Goal: Information Seeking & Learning: Understand process/instructions

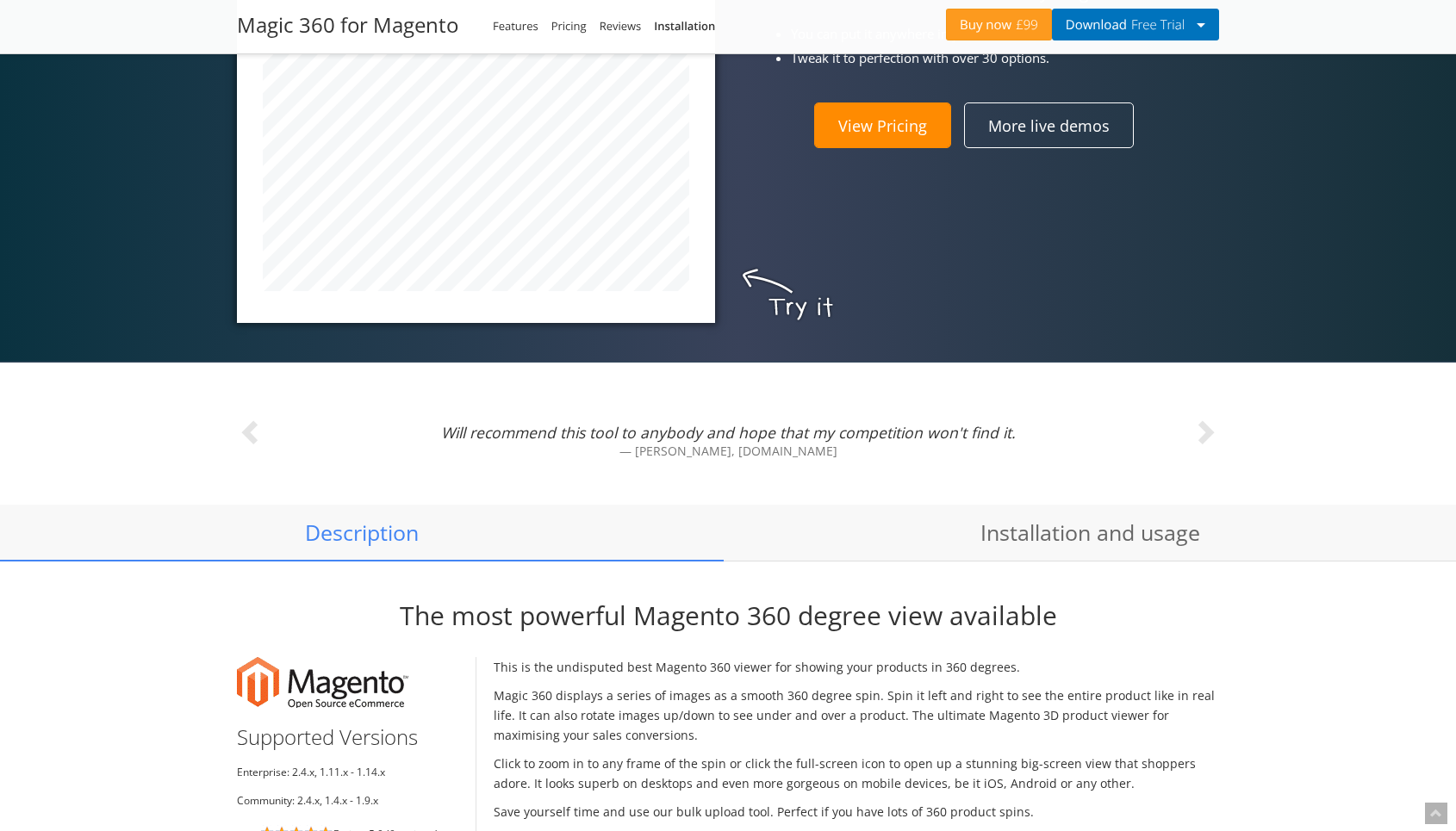
scroll to position [884, 0]
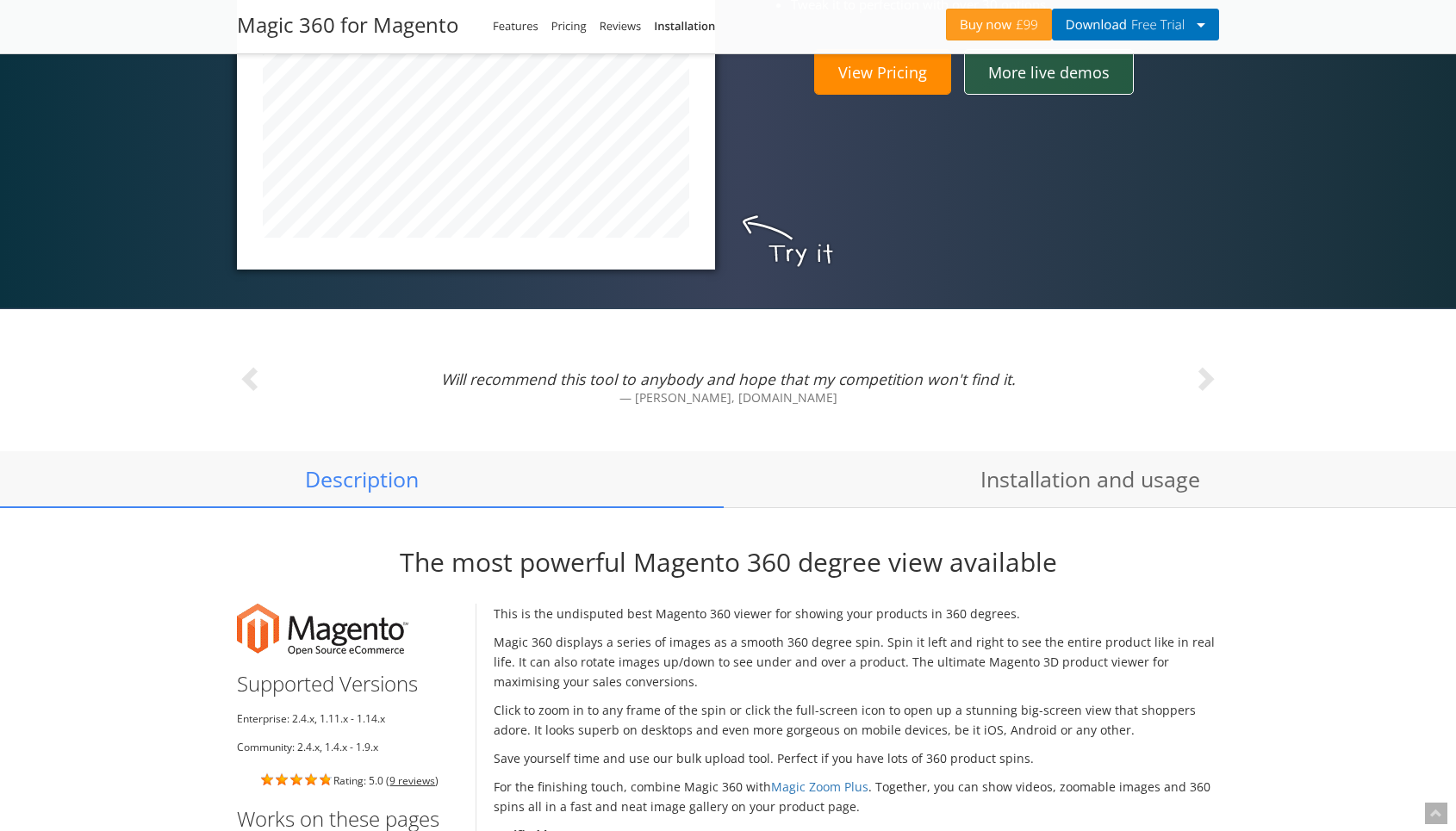
click at [1057, 88] on link "More live demos" at bounding box center [1049, 71] width 170 height 45
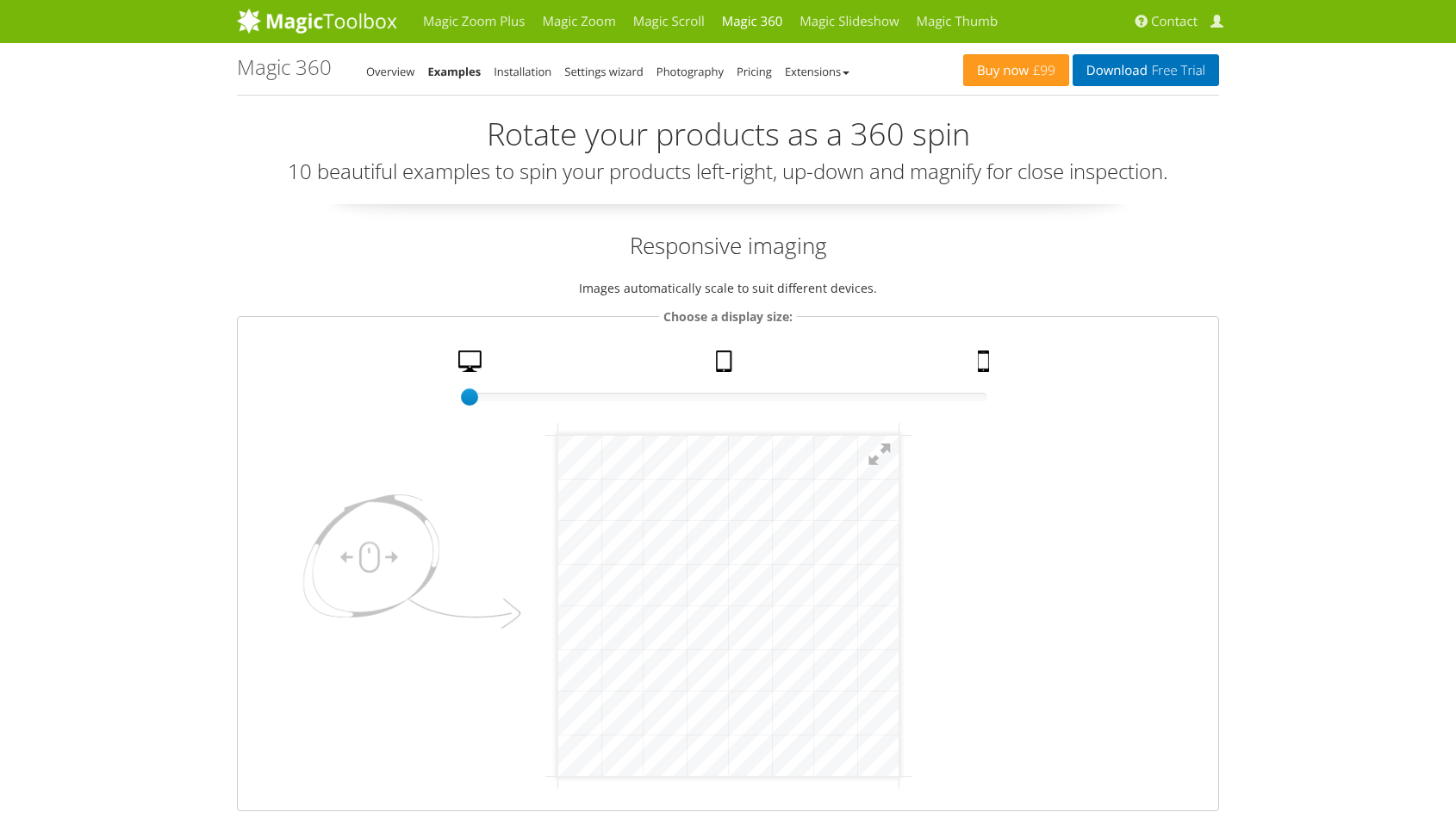
click at [297, 74] on h1 "Magic 360 - Examples" at bounding box center [284, 67] width 95 height 23
click at [745, 11] on link "Magic 360" at bounding box center [752, 21] width 78 height 43
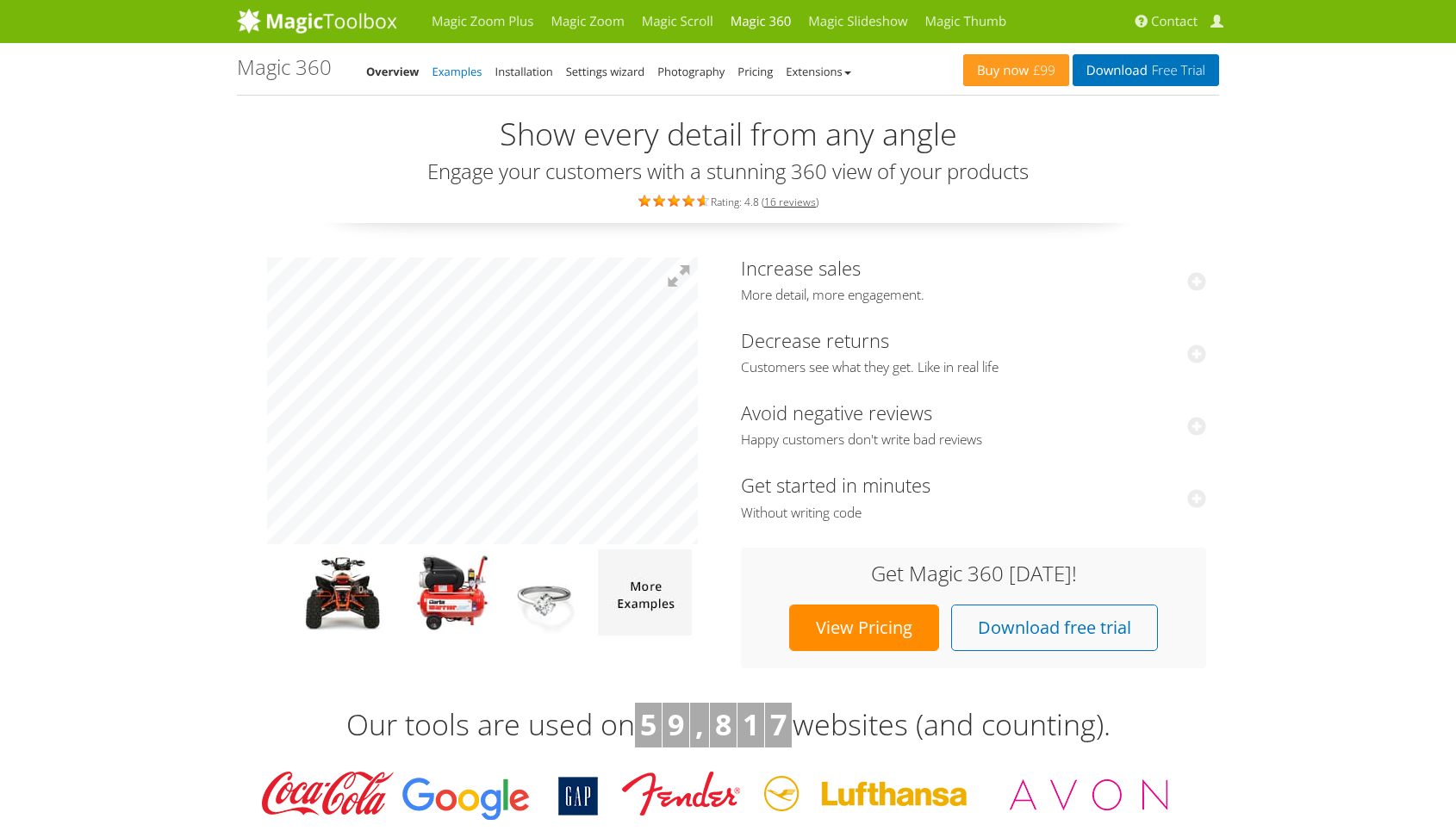
click at [465, 74] on link "Examples" at bounding box center [457, 72] width 50 height 16
click at [628, 76] on link "Settings wizard" at bounding box center [605, 72] width 79 height 16
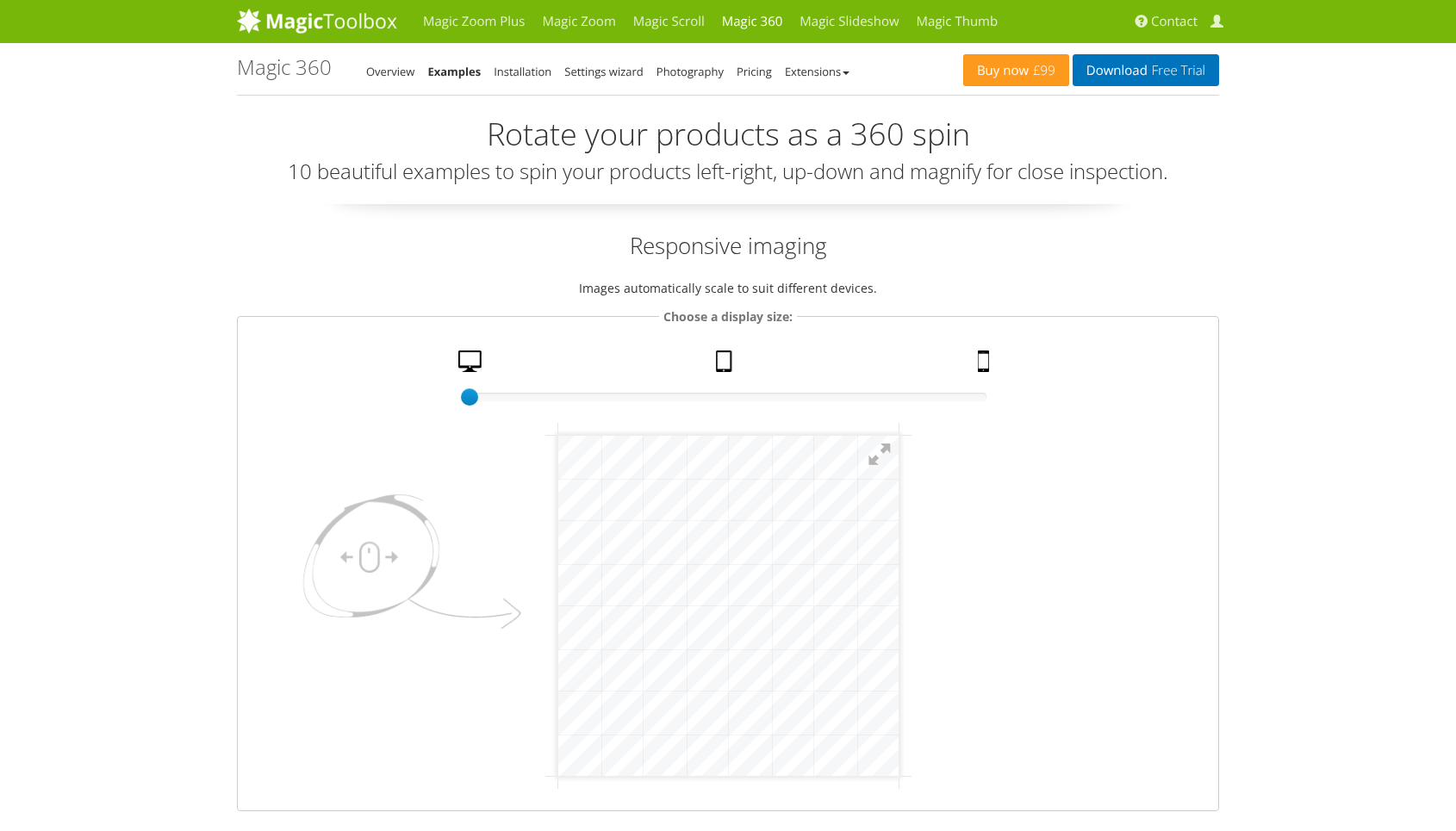
scroll to position [22, 0]
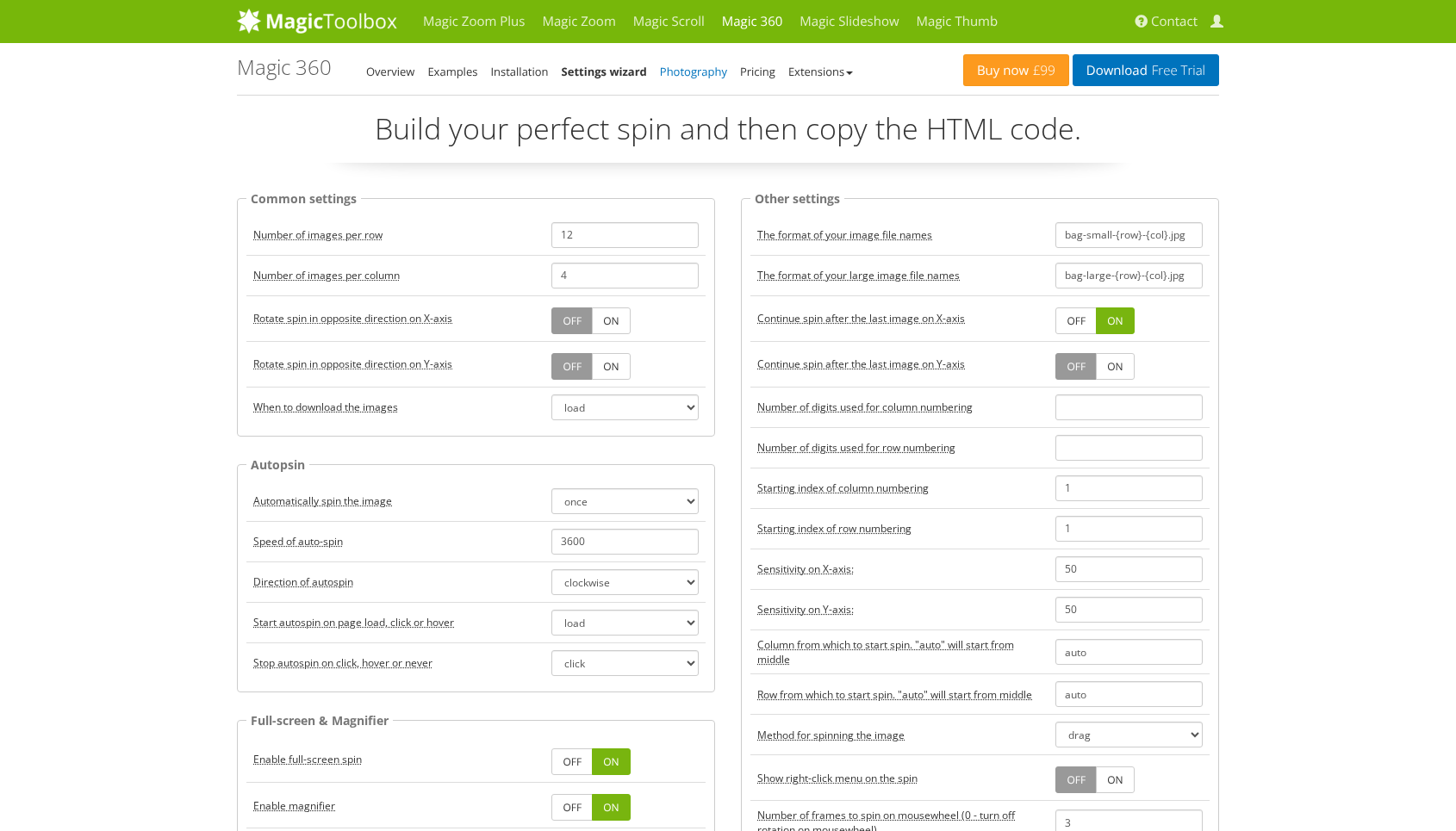
click at [696, 67] on link "Photography" at bounding box center [693, 72] width 67 height 16
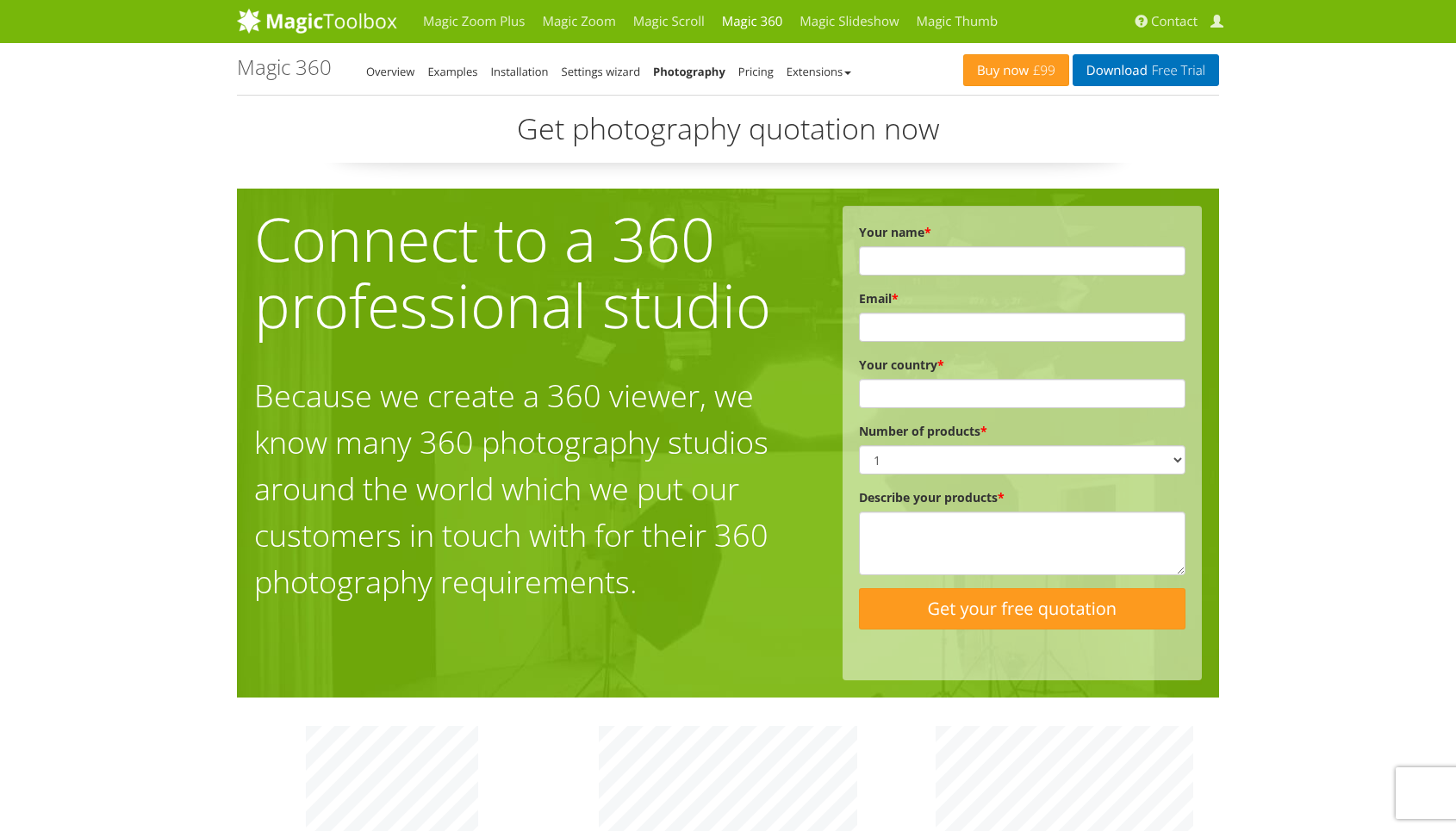
click at [610, 79] on li "Settings wizard" at bounding box center [601, 72] width 79 height 21
click at [594, 68] on link "Settings wizard" at bounding box center [601, 72] width 79 height 16
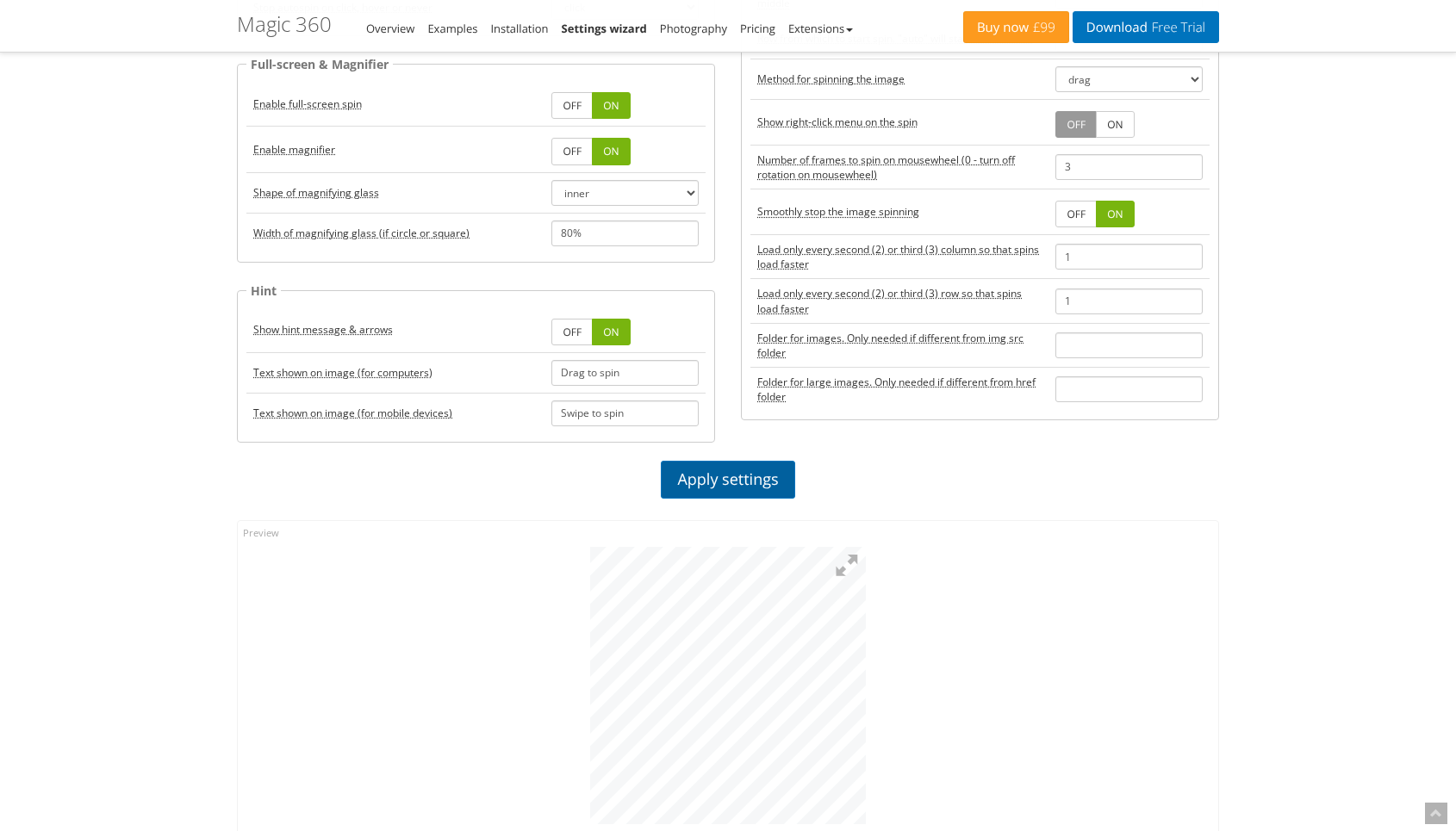
scroll to position [673, 0]
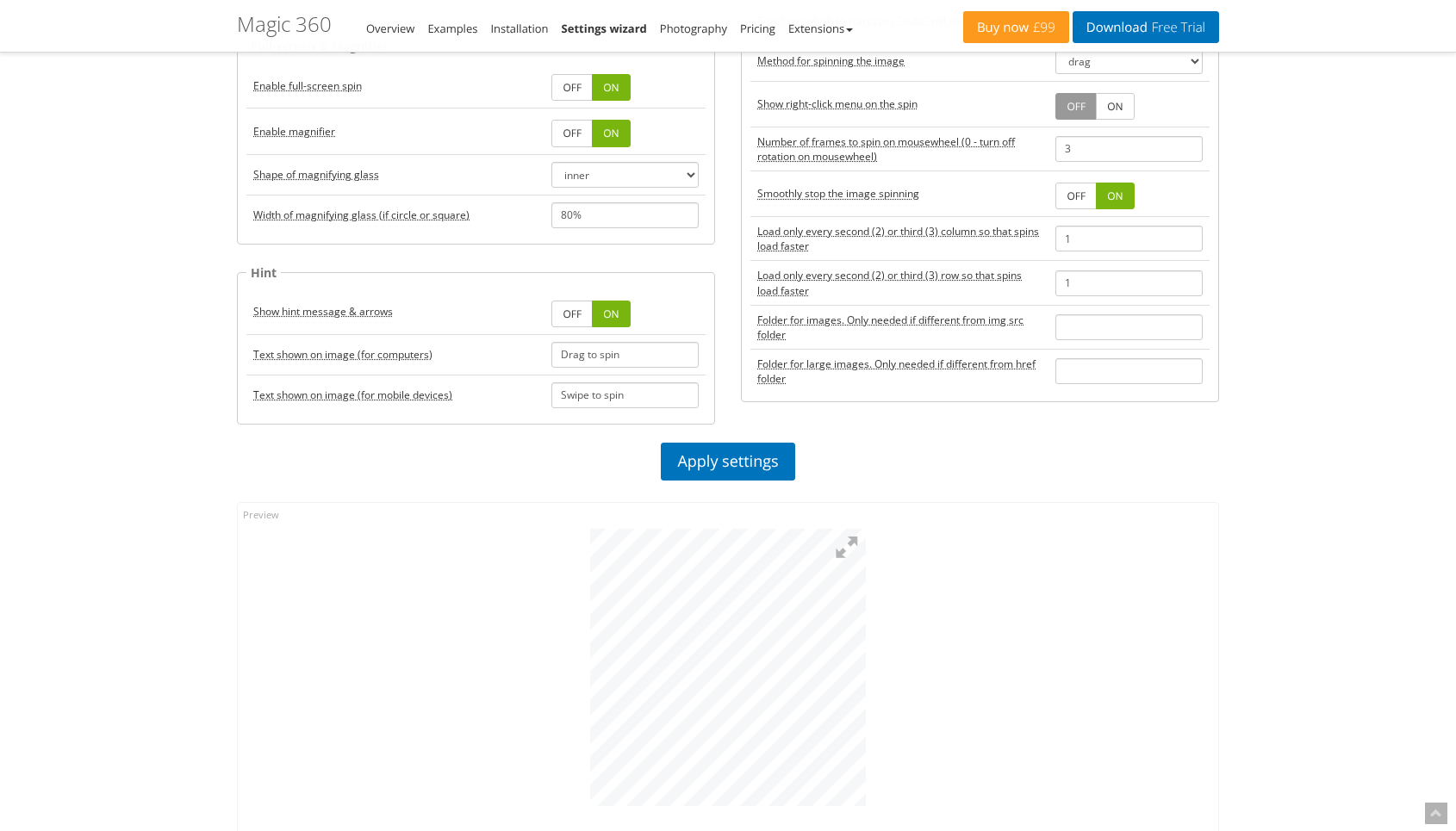
click at [716, 143] on div "Build your perfect spin and then copy the HTML code. Common settings Number of …" at bounding box center [727, 222] width 982 height 1575
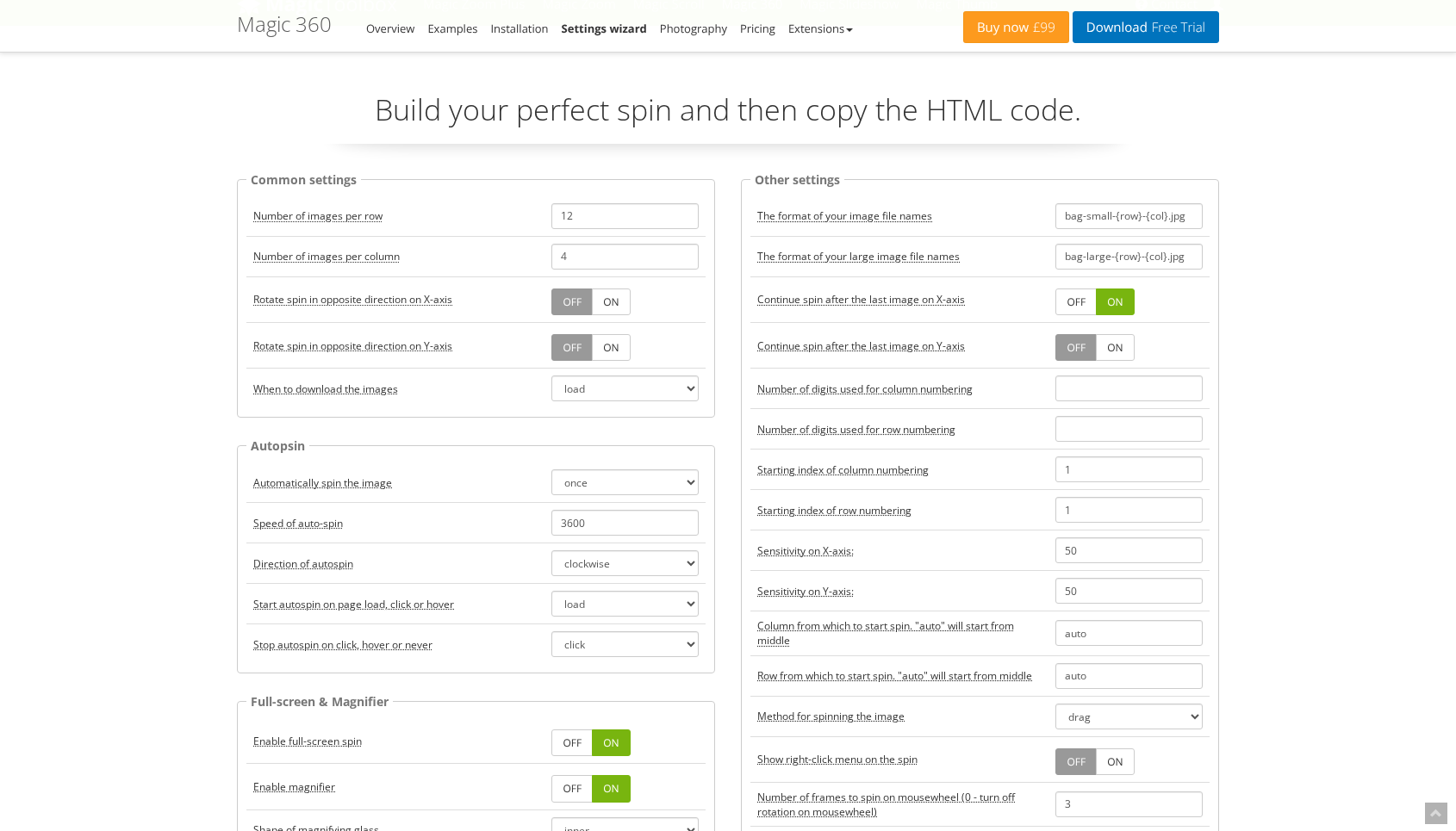
scroll to position [0, 0]
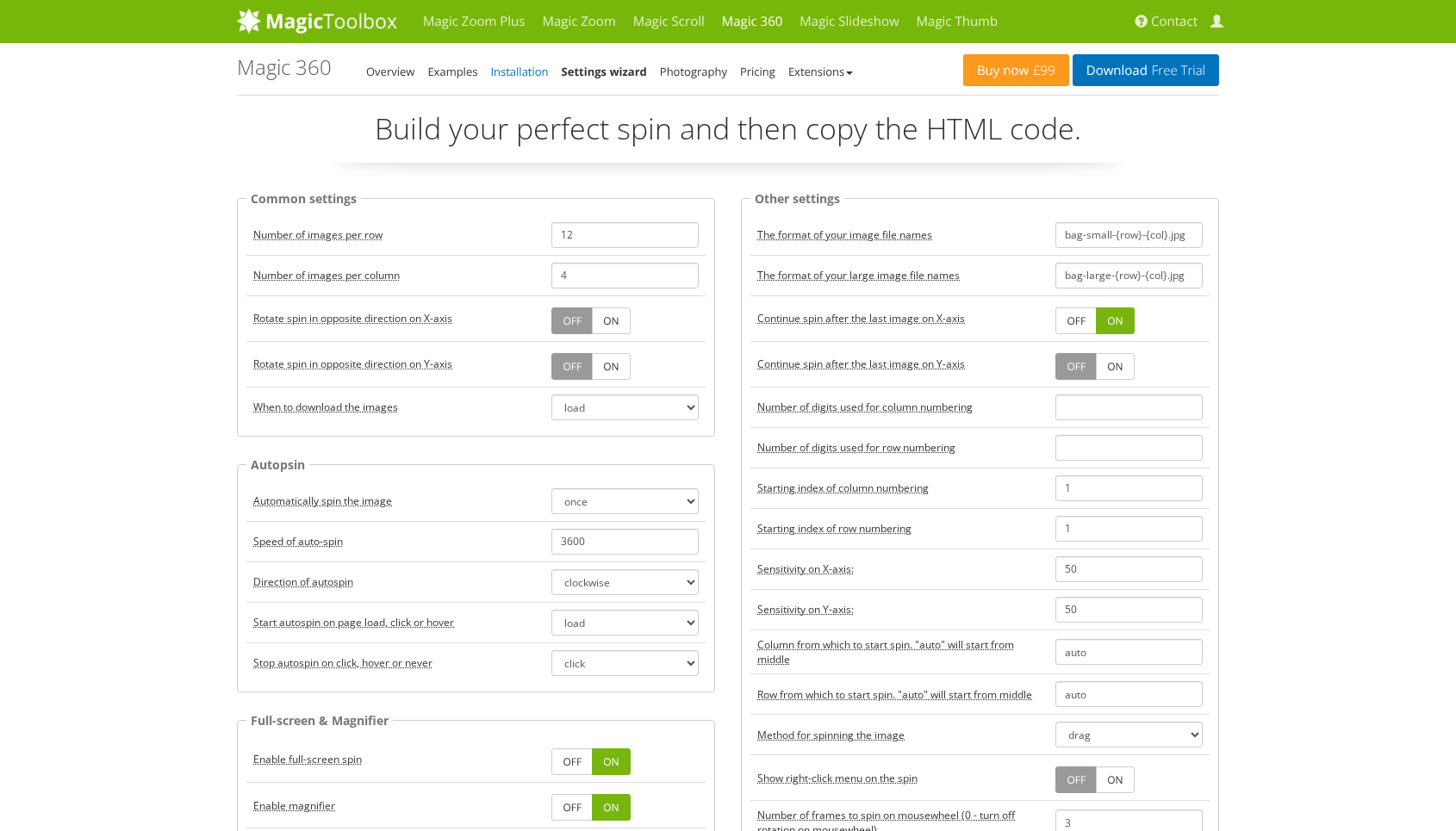
click at [513, 73] on link "Installation" at bounding box center [519, 72] width 58 height 16
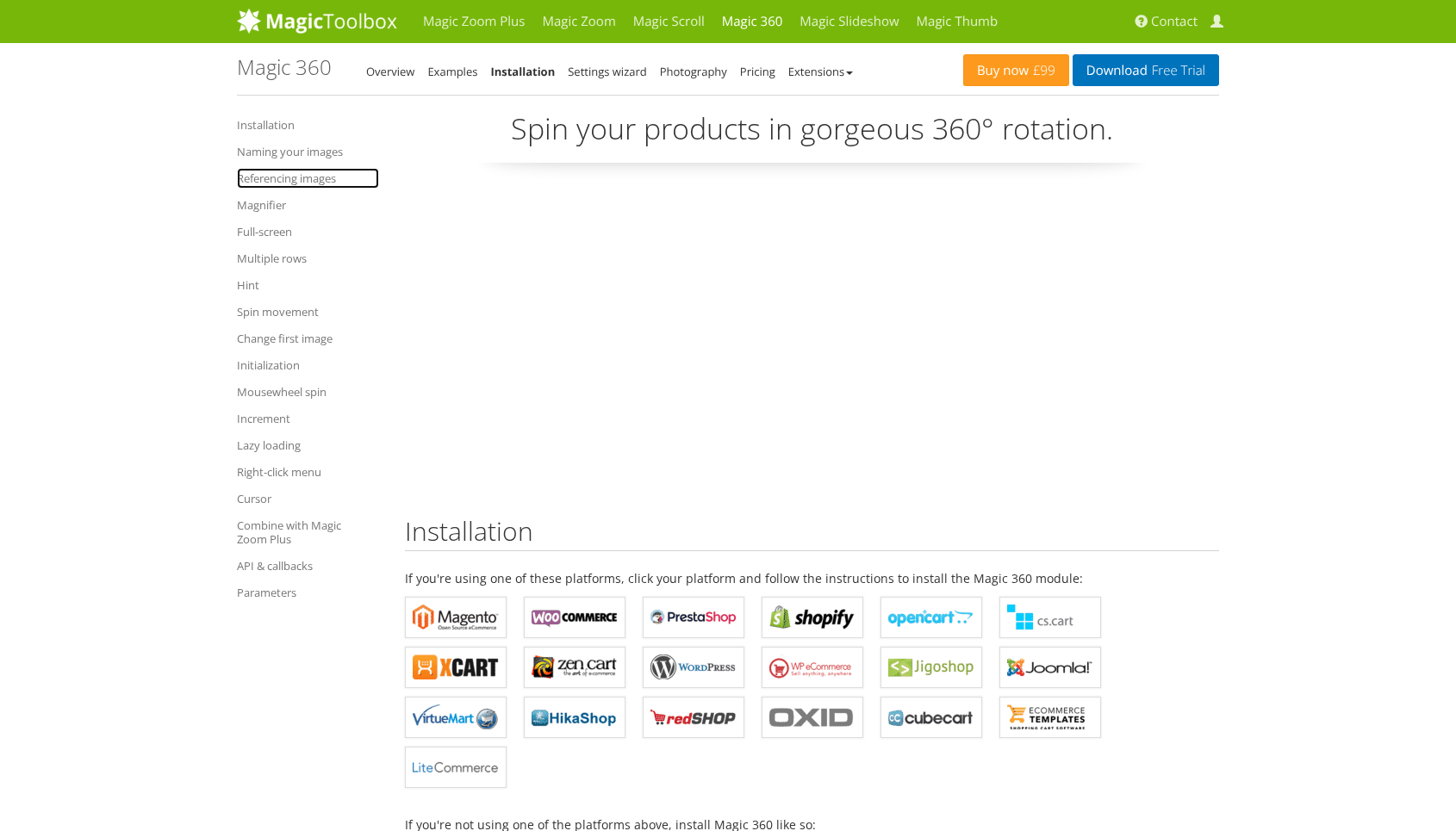
click at [305, 181] on link "Referencing images" at bounding box center [307, 179] width 142 height 21
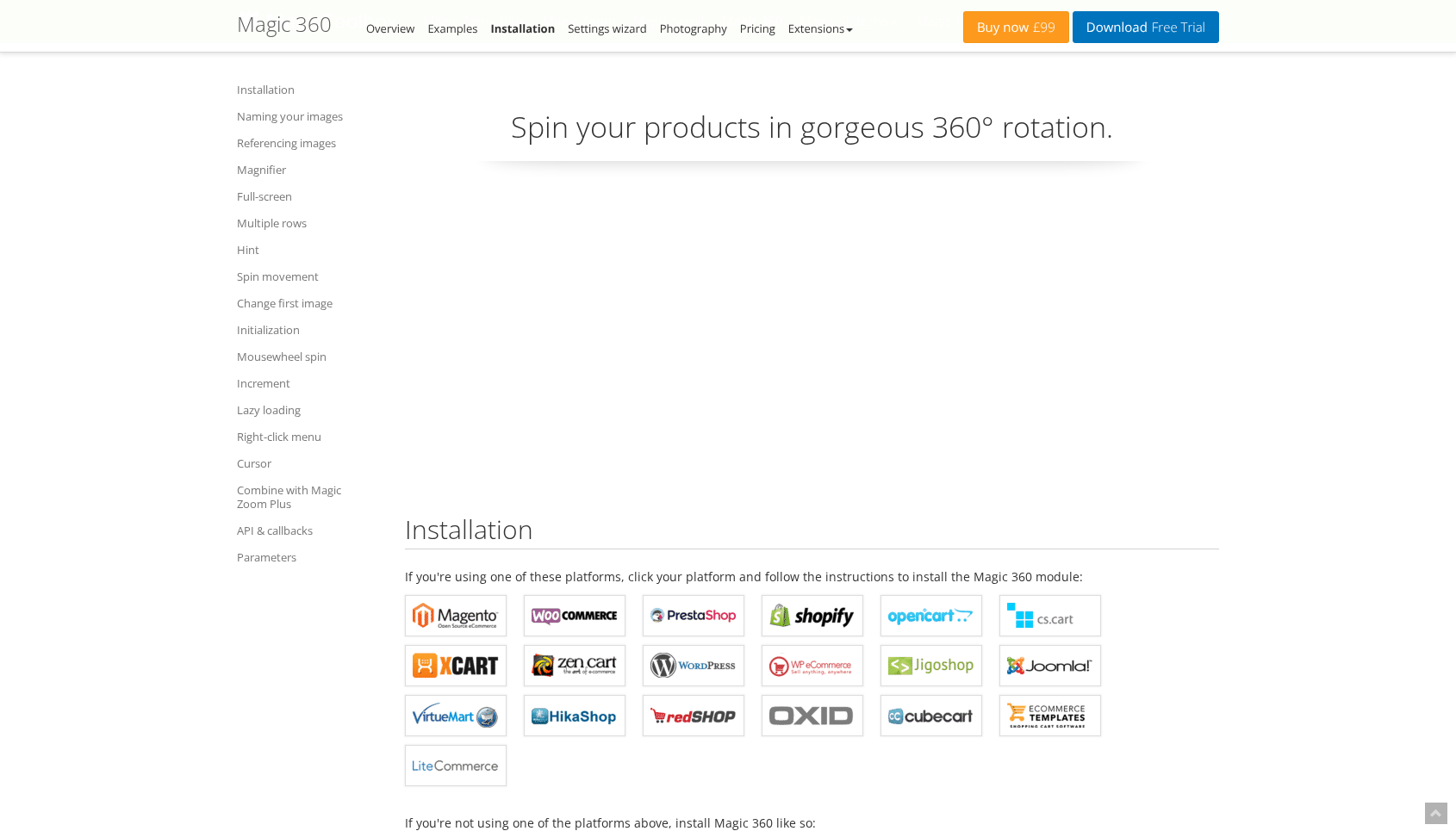
scroll to position [2669, 0]
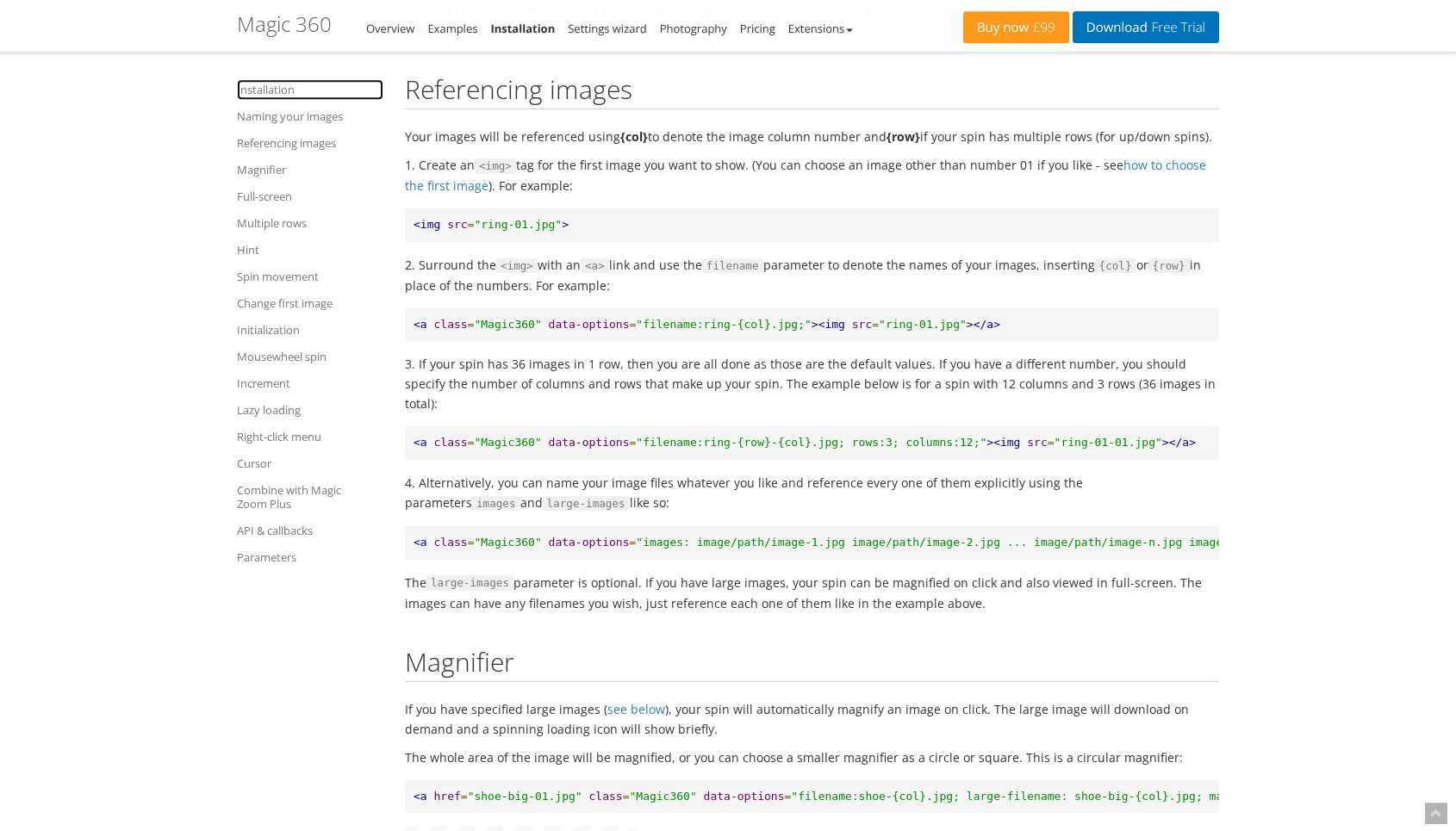
click at [270, 95] on link "Installation" at bounding box center [309, 89] width 146 height 21
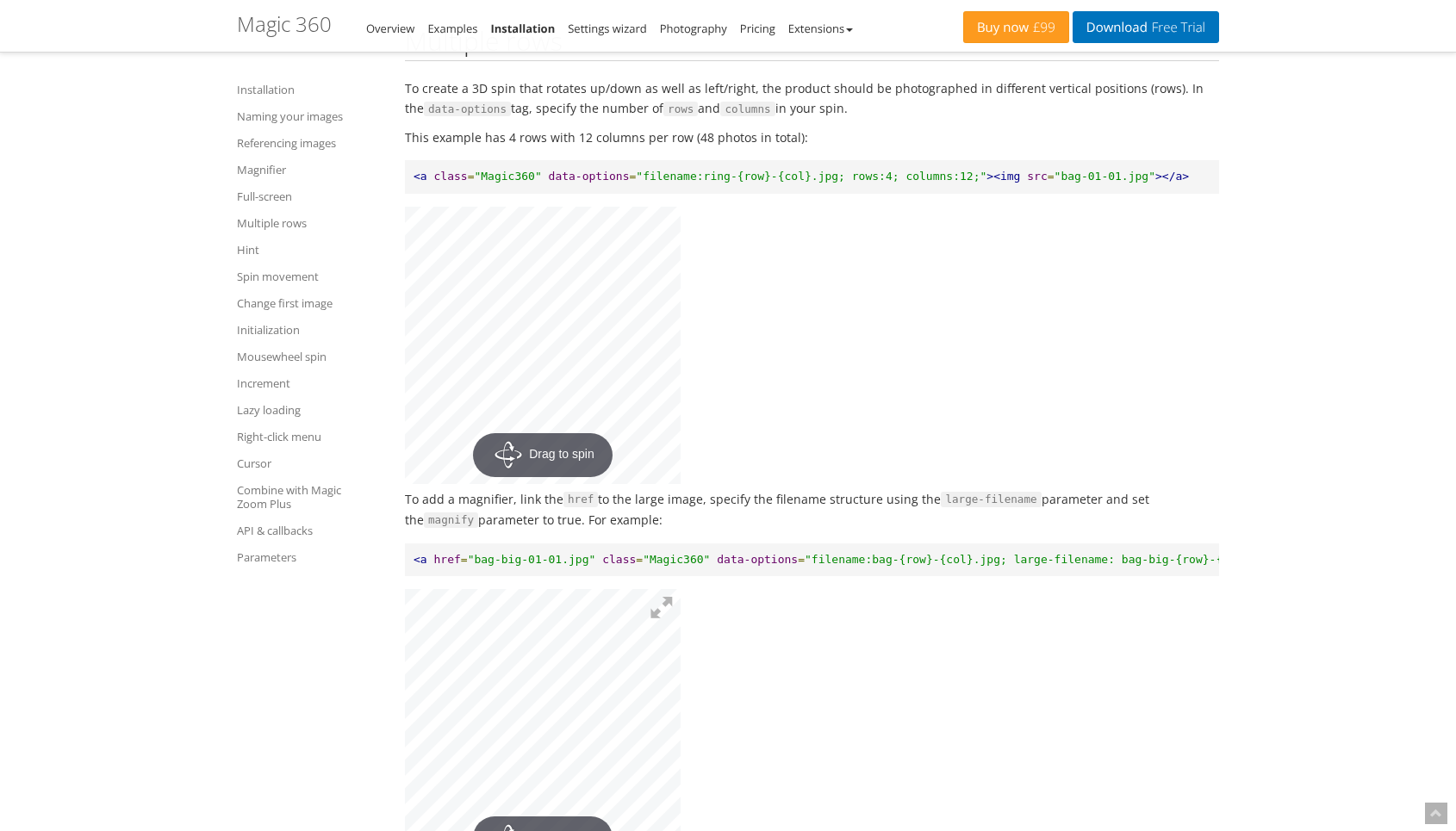
scroll to position [5414, 0]
